Goal: Information Seeking & Learning: Learn about a topic

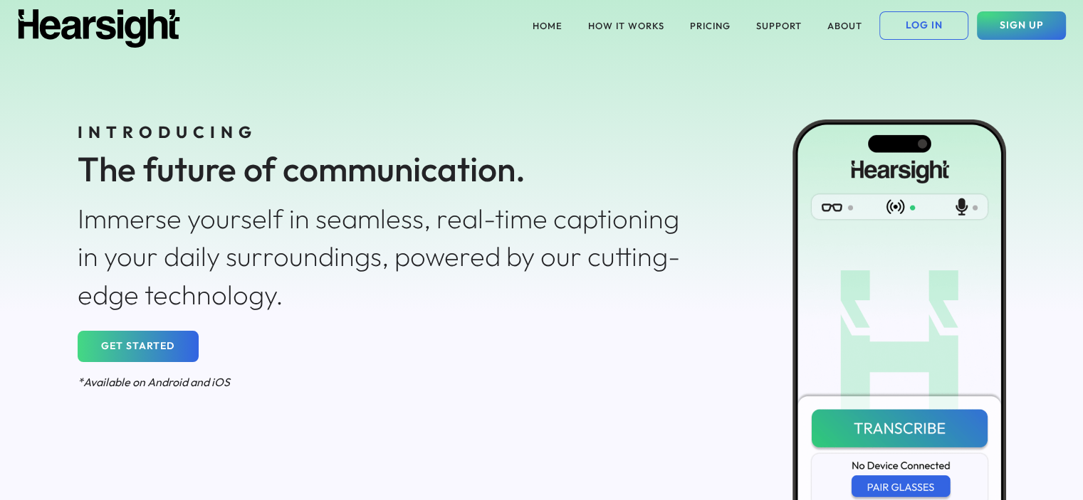
click at [503, 478] on div "INTRODUCING The future of communication. Immerse yourself in seamless, real-tim…" at bounding box center [541, 337] width 1025 height 573
click at [610, 25] on button "HOW IT WORKS" at bounding box center [625, 25] width 93 height 28
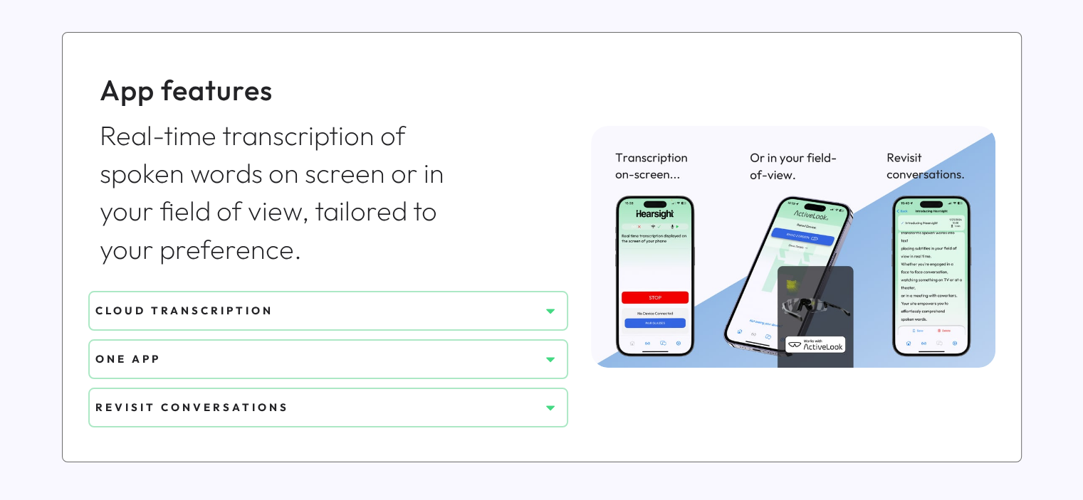
scroll to position [570, 0]
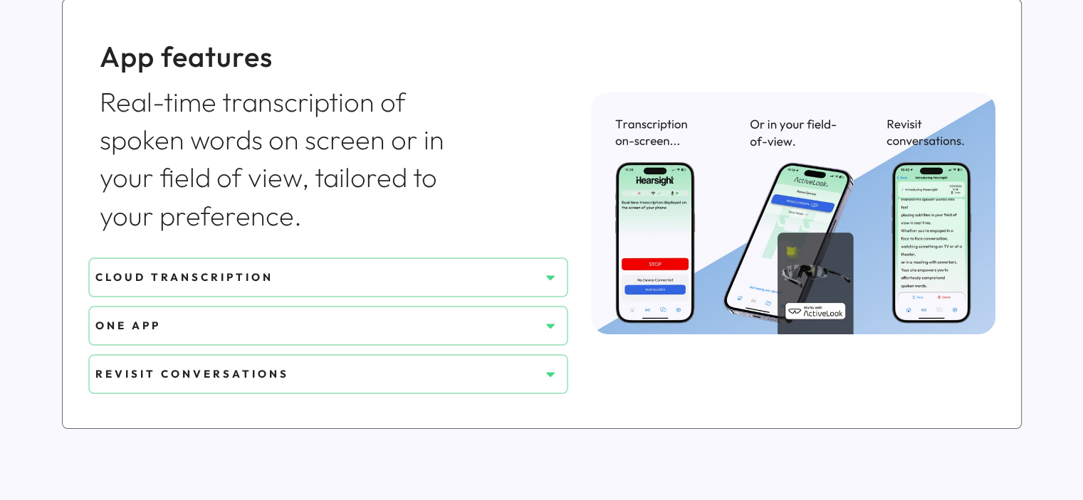
click at [496, 327] on div "ONE APP" at bounding box center [317, 325] width 444 height 15
click at [545, 327] on icon at bounding box center [550, 326] width 14 height 14
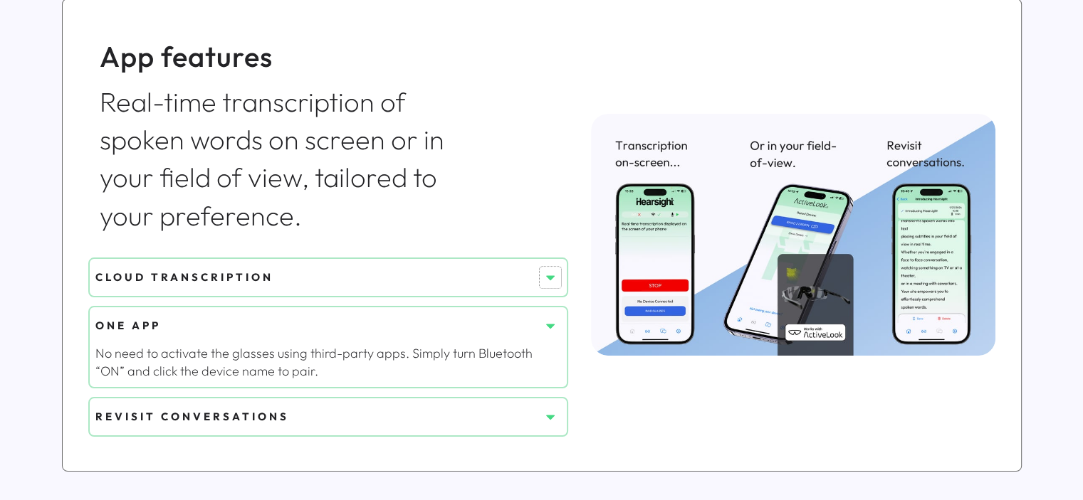
click at [558, 277] on button at bounding box center [550, 277] width 21 height 21
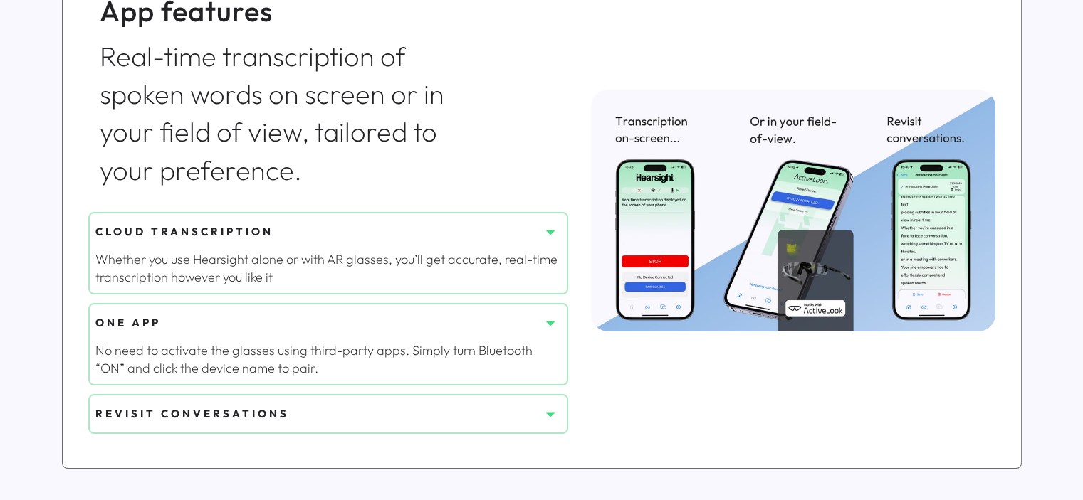
scroll to position [641, 0]
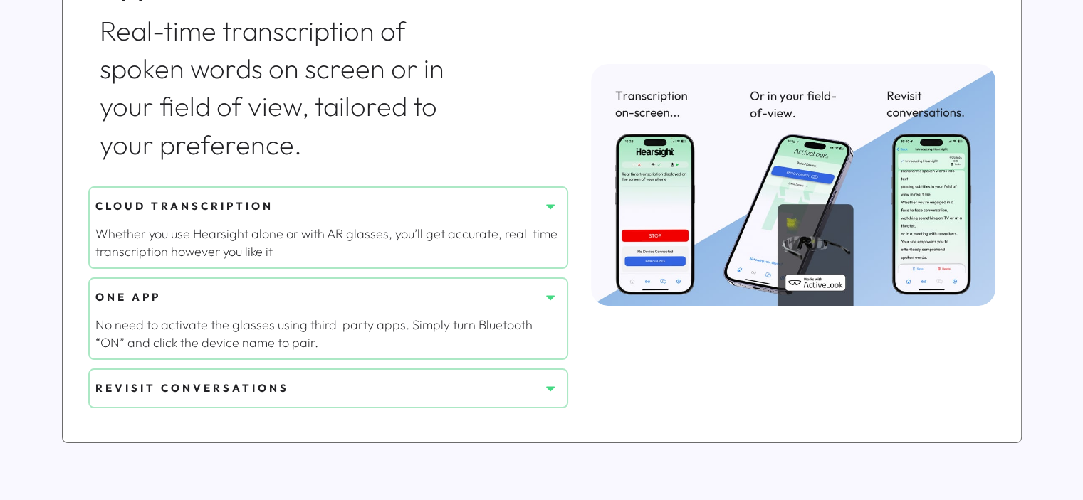
click at [549, 378] on button at bounding box center [550, 388] width 21 height 21
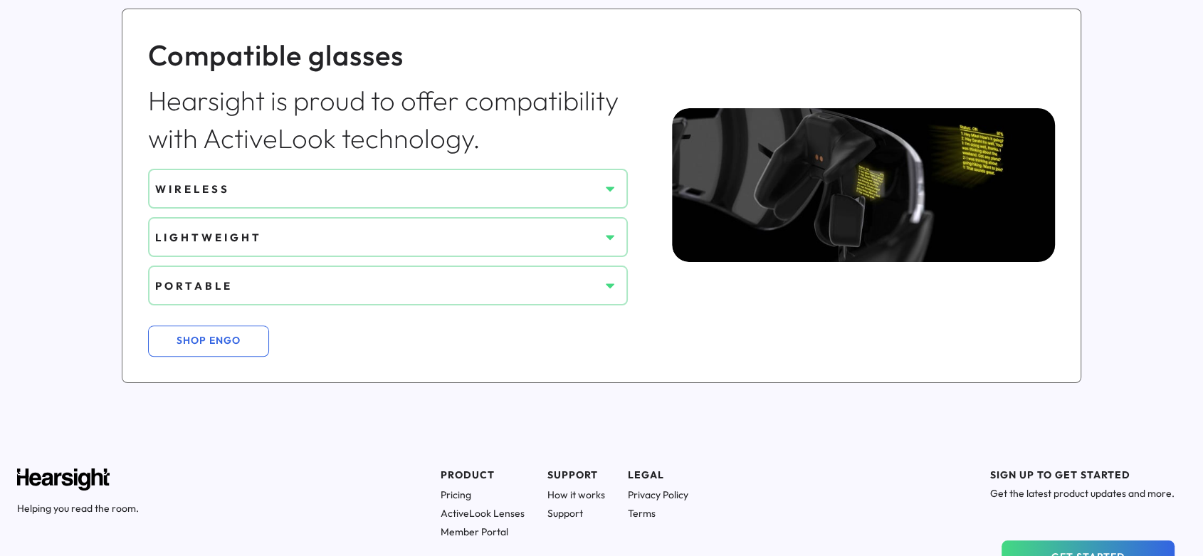
scroll to position [1202, 0]
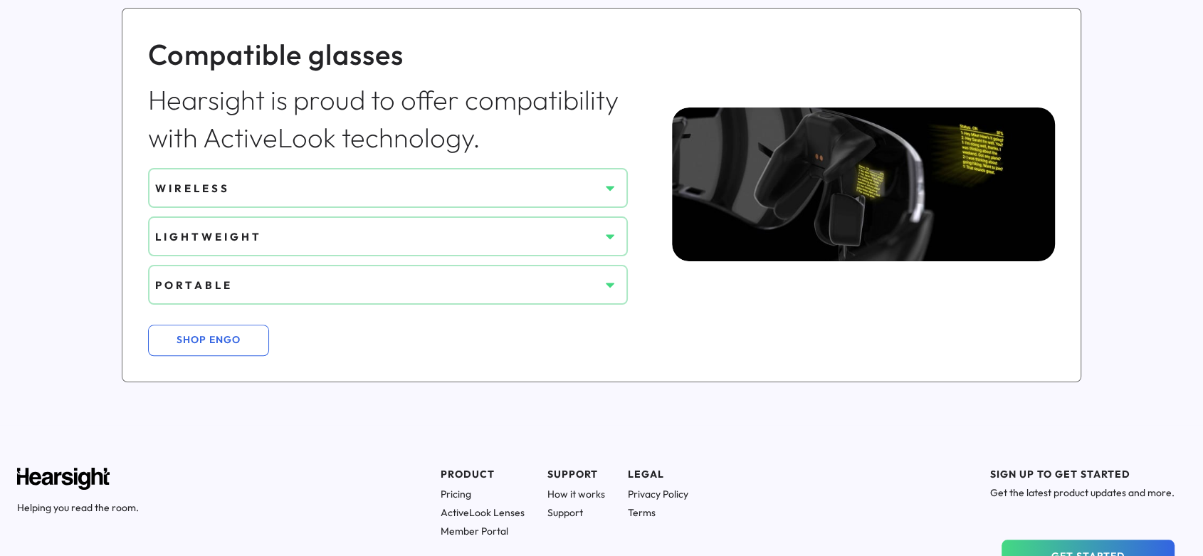
click at [552, 190] on div "WIRELESS" at bounding box center [377, 188] width 444 height 15
click at [610, 187] on use at bounding box center [610, 189] width 9 height 5
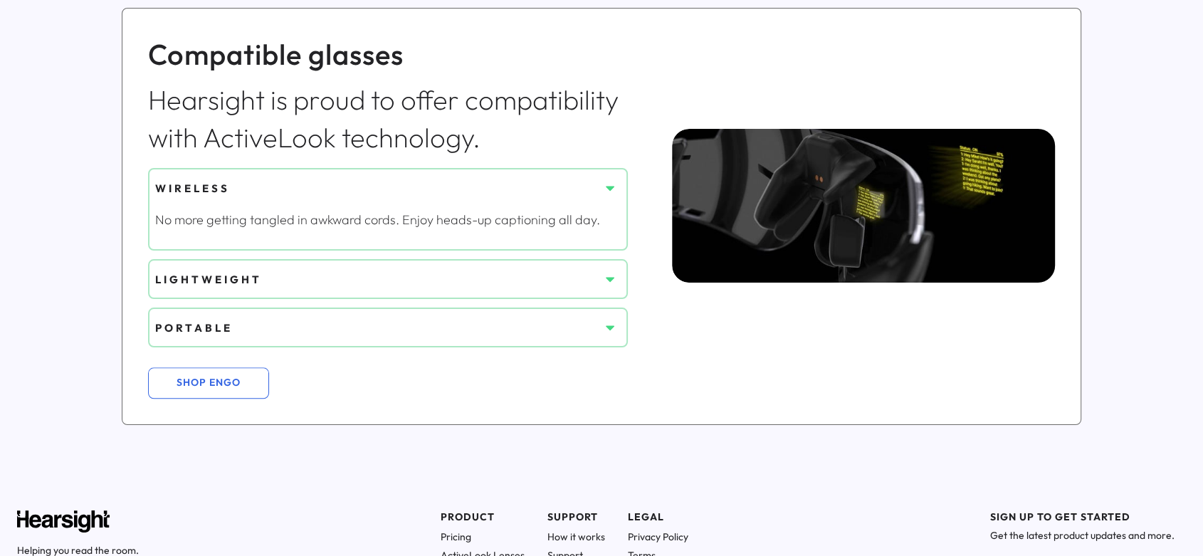
click at [607, 278] on icon at bounding box center [610, 279] width 14 height 14
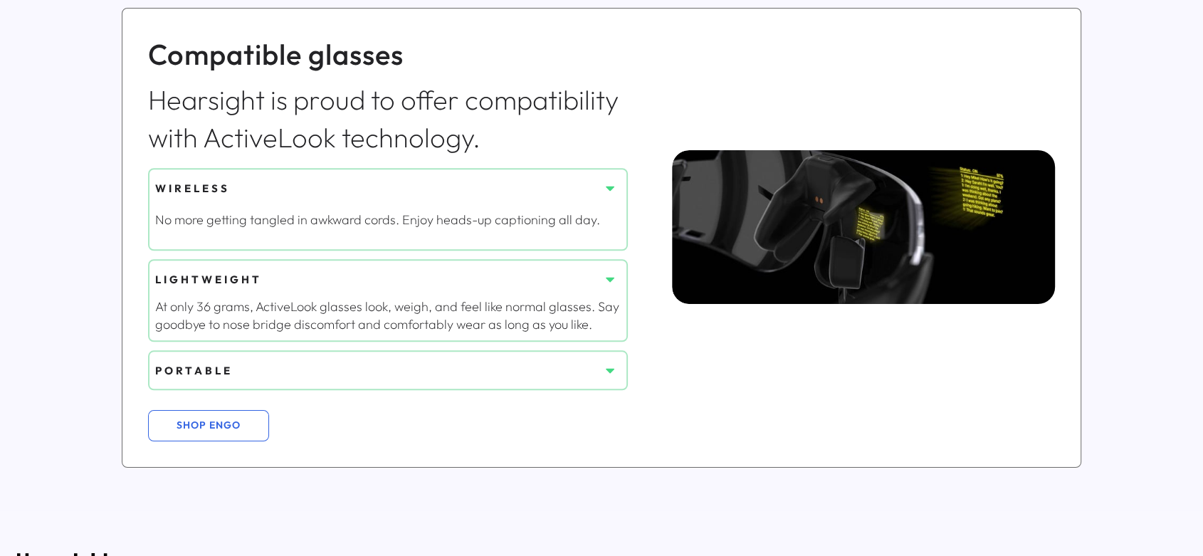
click at [609, 369] on use at bounding box center [610, 371] width 9 height 5
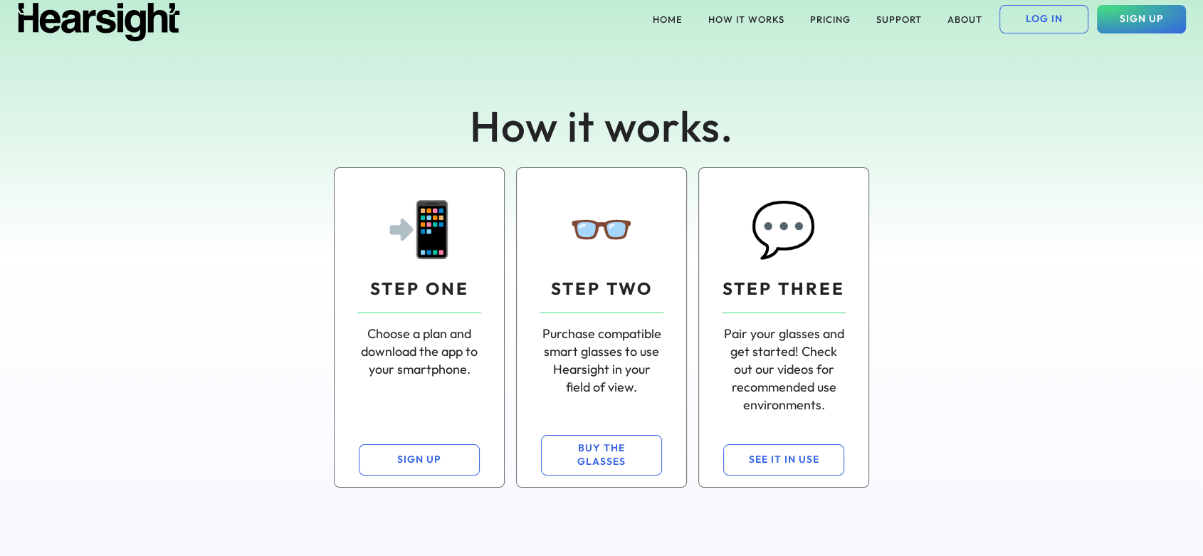
scroll to position [4, 0]
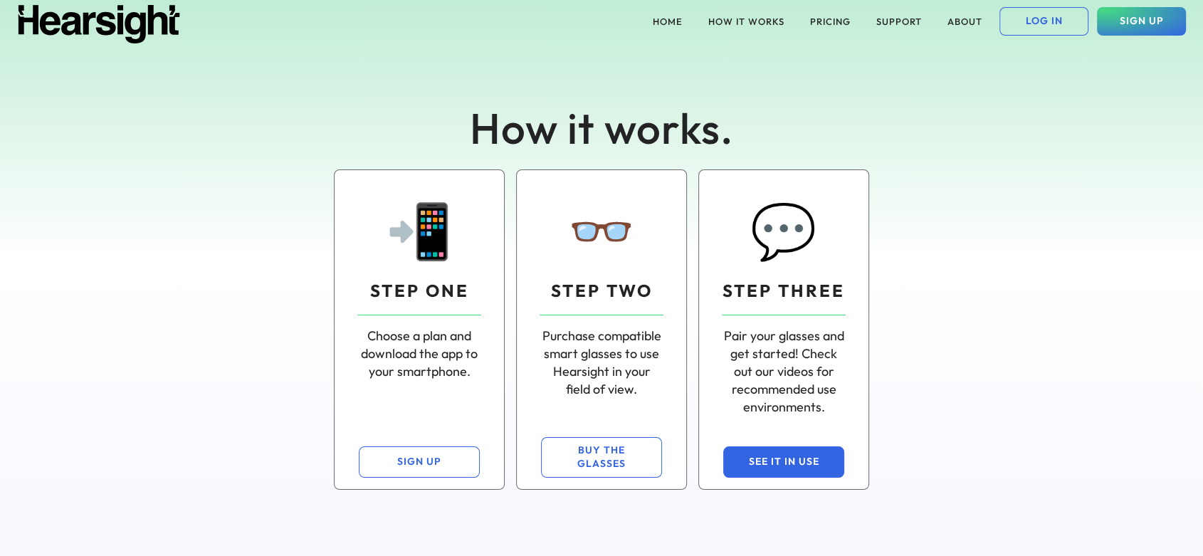
click at [752, 465] on button "SEE IT IN USE" at bounding box center [783, 461] width 121 height 31
click at [961, 25] on button "ABOUT" at bounding box center [965, 21] width 52 height 28
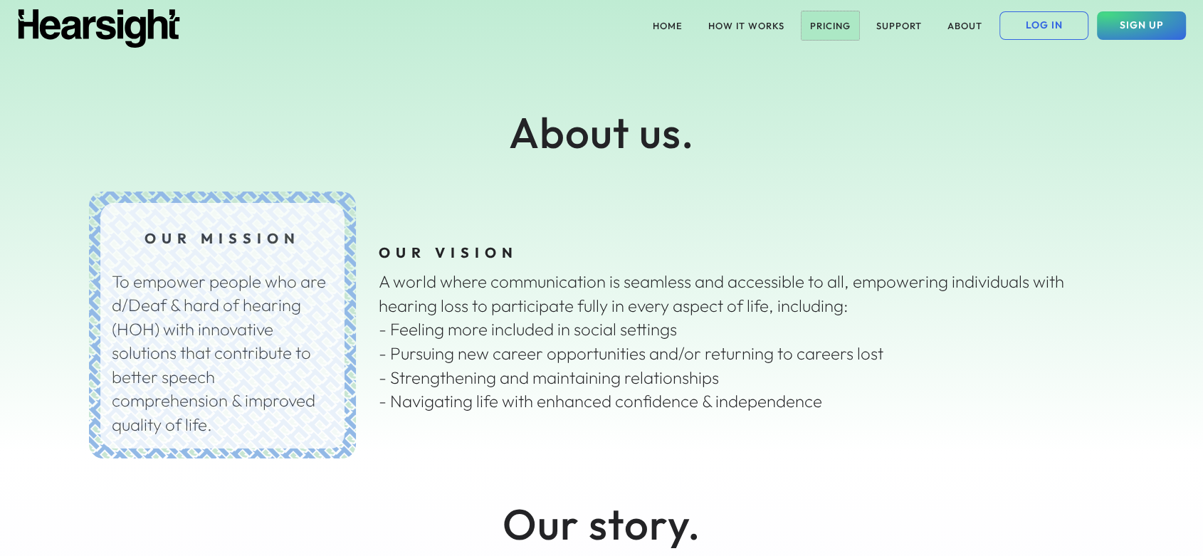
click at [833, 29] on button "PRICING" at bounding box center [831, 25] width 58 height 28
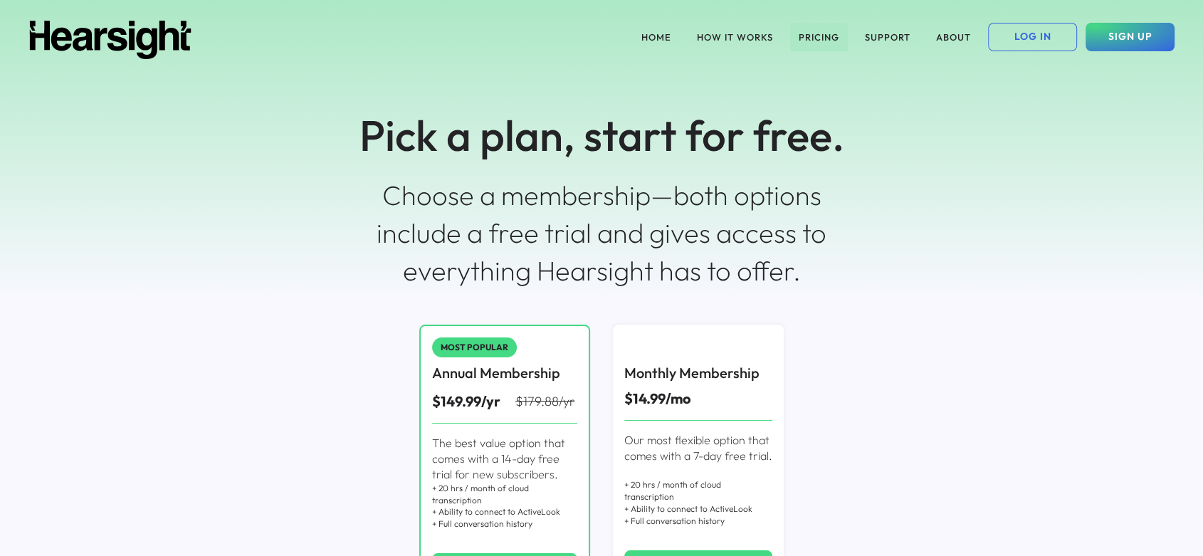
click at [815, 38] on button "PRICING" at bounding box center [819, 37] width 58 height 28
click at [694, 35] on button "HOW IT WORKS" at bounding box center [734, 37] width 93 height 28
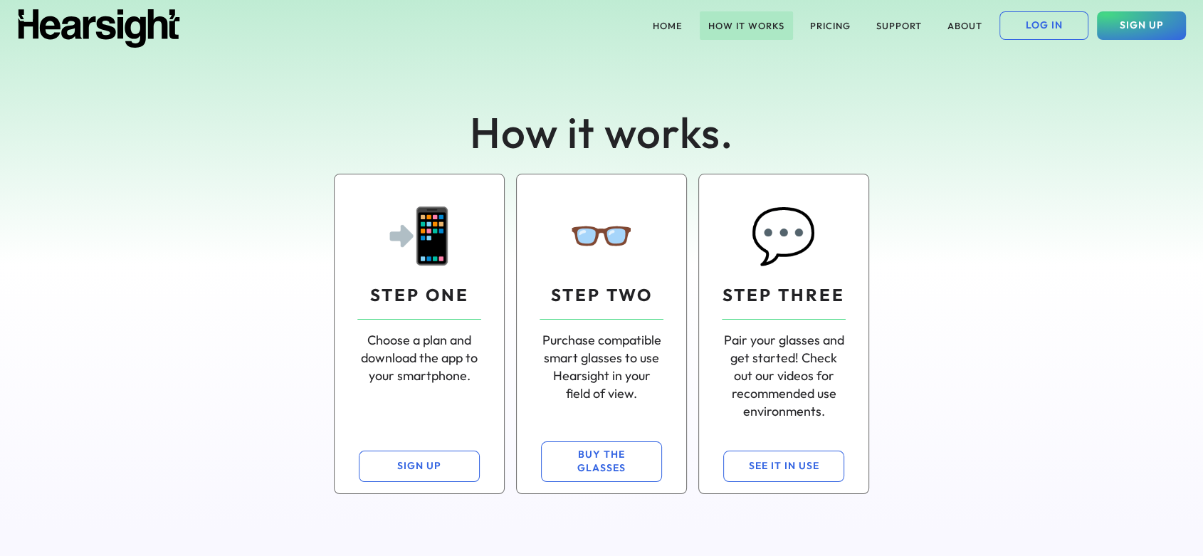
click at [715, 27] on button "HOW IT WORKS" at bounding box center [746, 25] width 93 height 28
click at [673, 28] on button "HOME" at bounding box center [667, 25] width 47 height 28
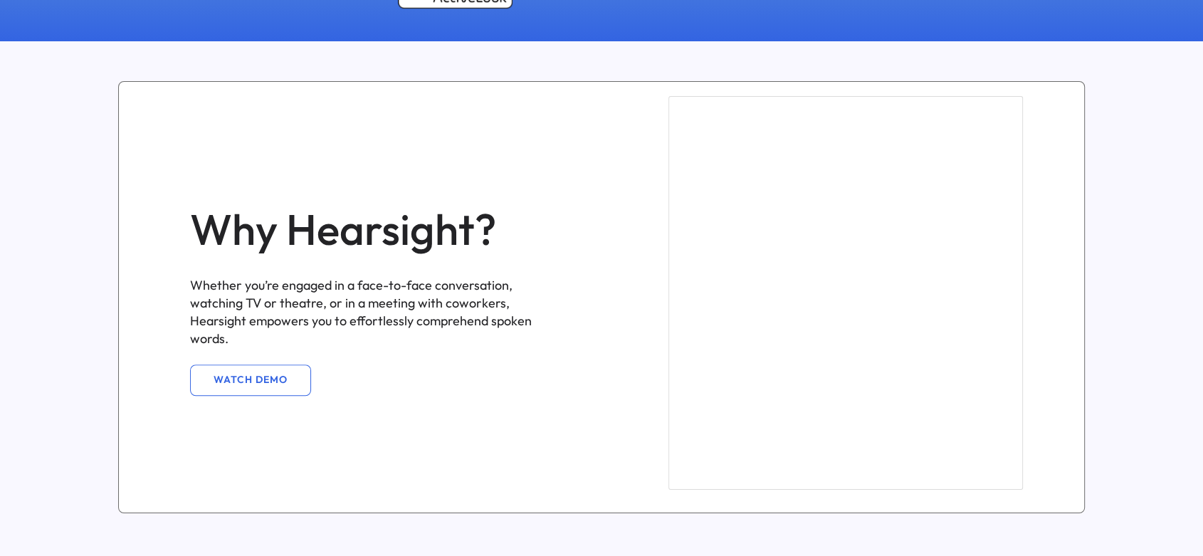
scroll to position [712, 0]
